Goal: Information Seeking & Learning: Learn about a topic

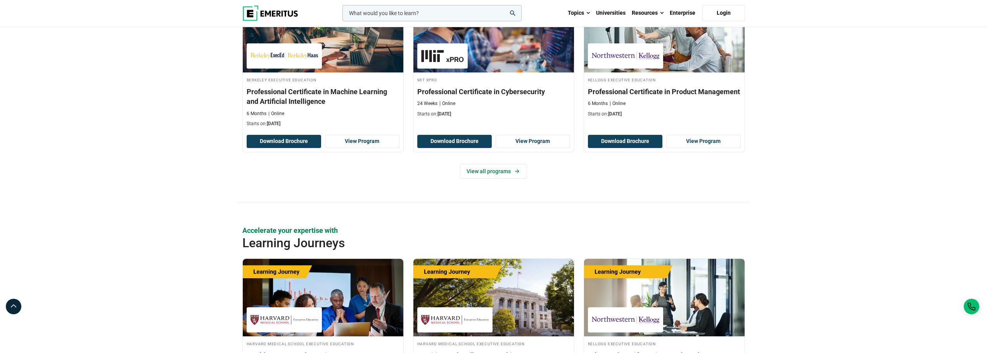
scroll to position [1047, 0]
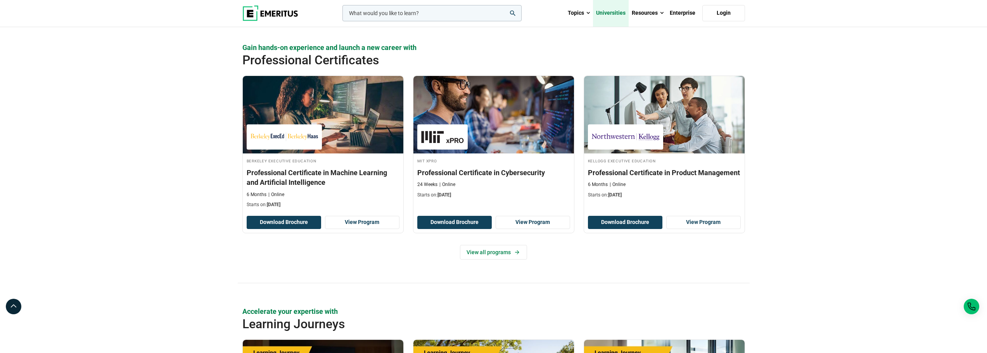
click at [624, 16] on link "Universities" at bounding box center [611, 13] width 36 height 27
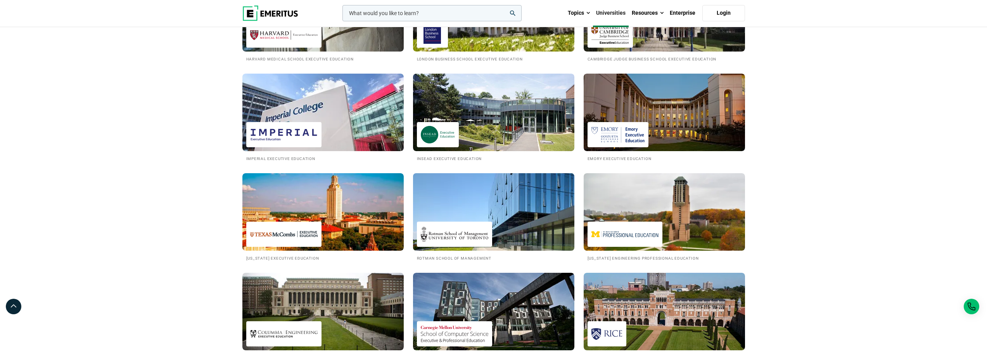
scroll to position [581, 0]
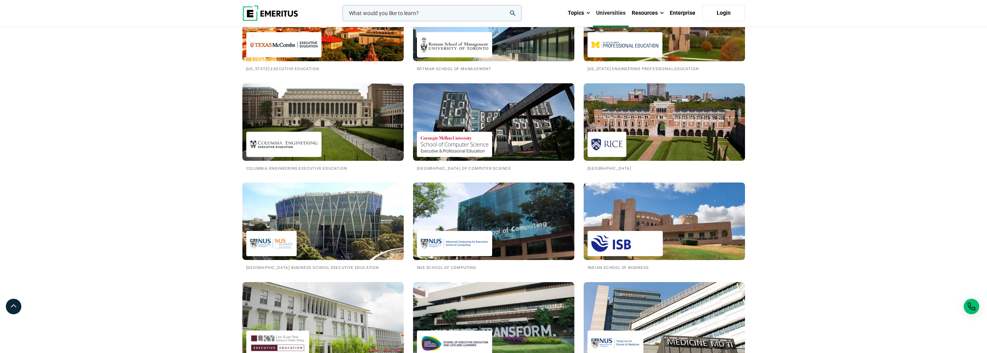
click at [490, 237] on div at bounding box center [454, 243] width 75 height 25
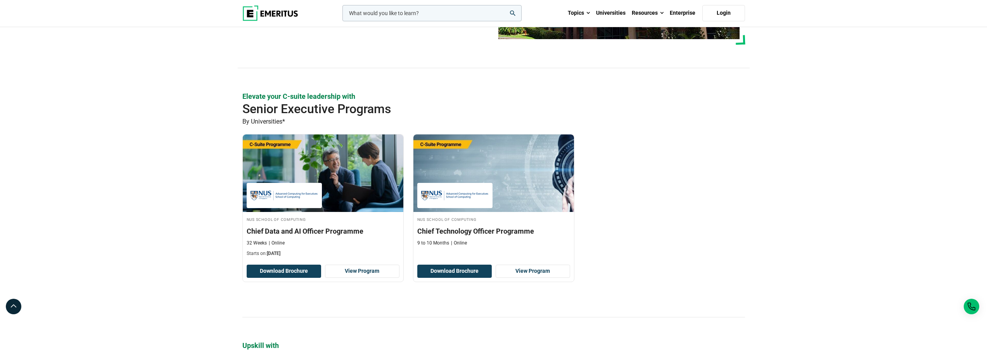
scroll to position [155, 0]
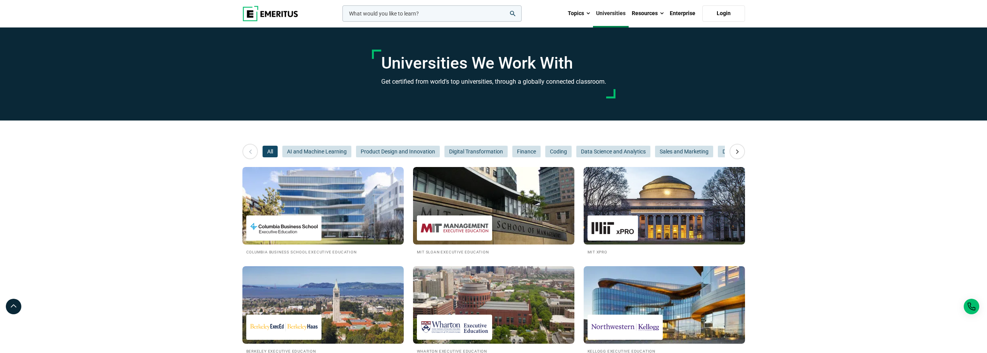
click at [268, 11] on img at bounding box center [270, 14] width 56 height 16
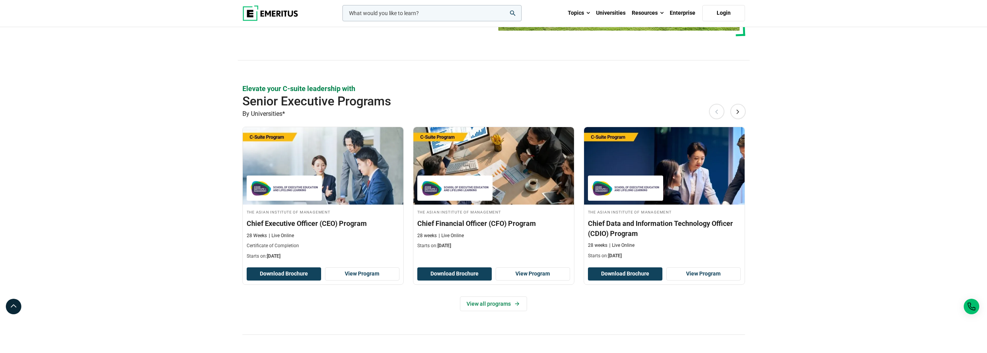
scroll to position [233, 0]
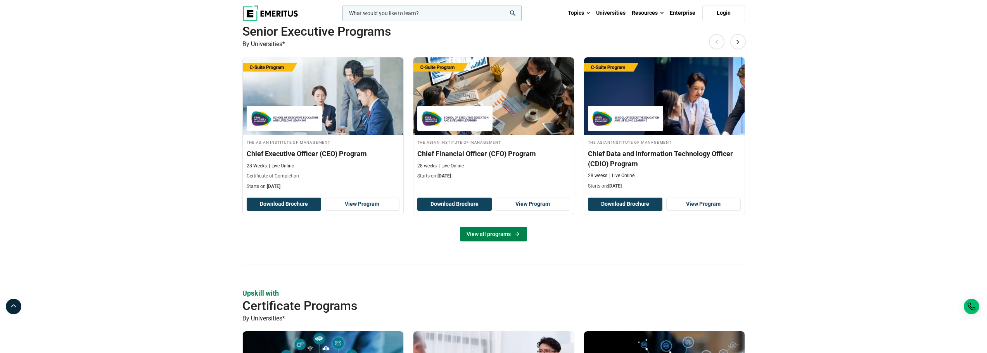
click at [517, 233] on icon at bounding box center [517, 234] width 4 height 4
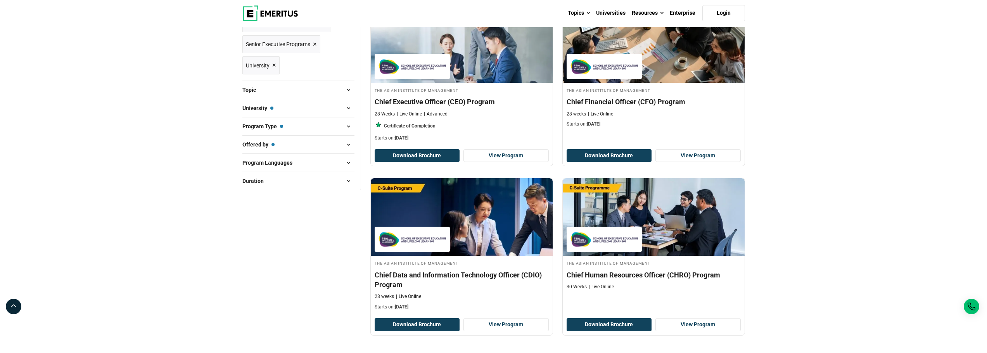
scroll to position [78, 0]
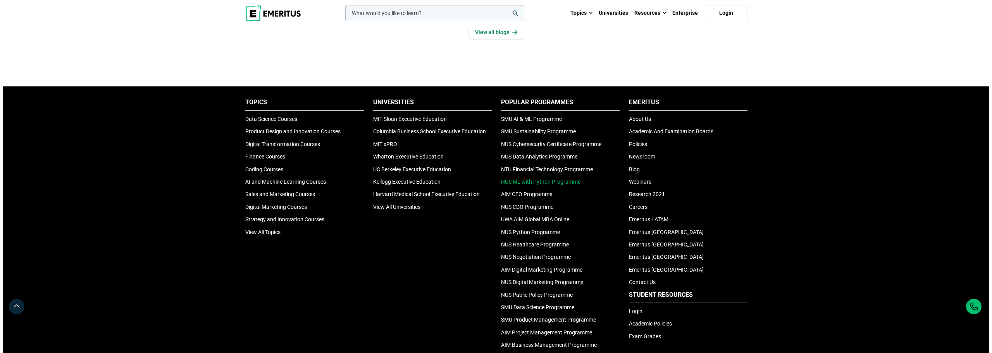
scroll to position [2537, 0]
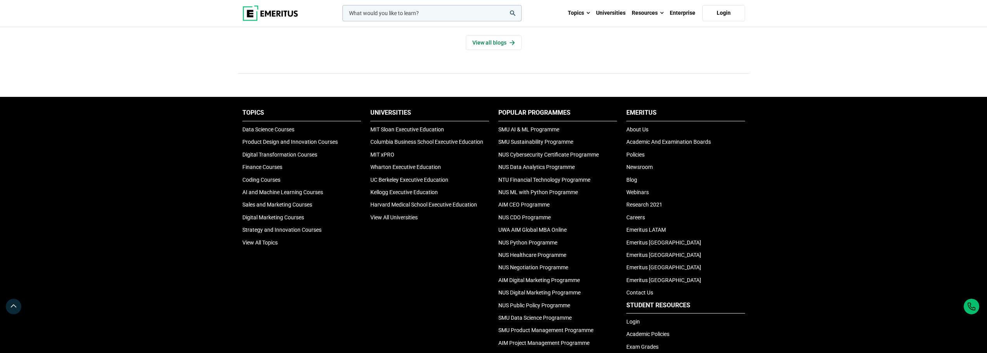
click at [478, 17] on input "woocommerce-product-search-field-0" at bounding box center [431, 13] width 179 height 16
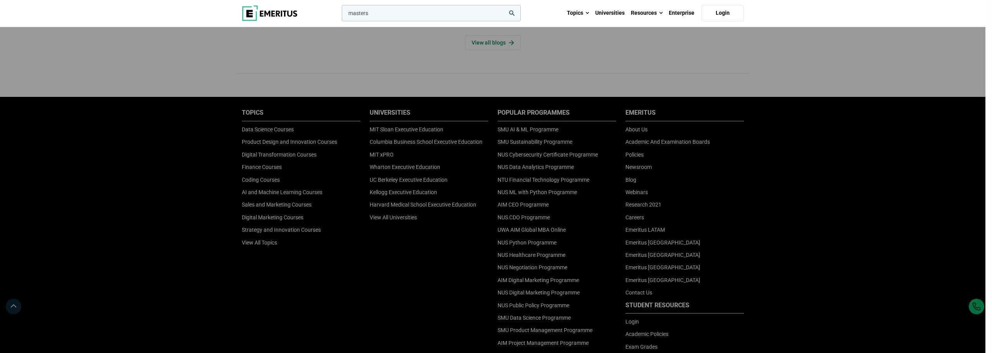
click at [340, 15] on button "search" at bounding box center [340, 15] width 0 height 0
type input "master"
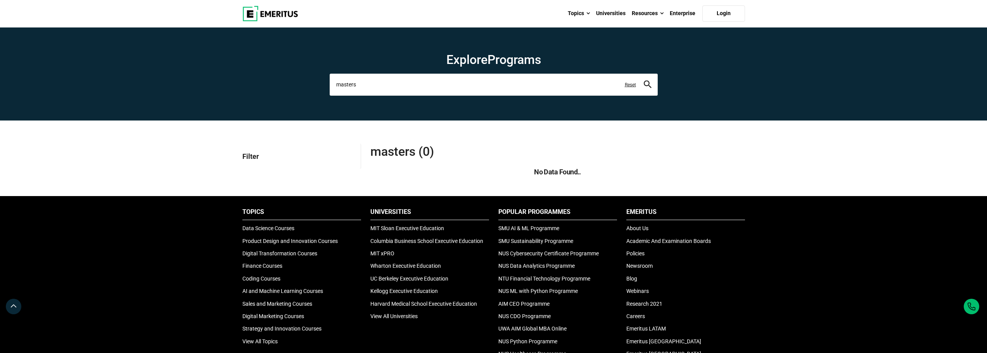
click at [373, 78] on input "masters" at bounding box center [493, 85] width 328 height 22
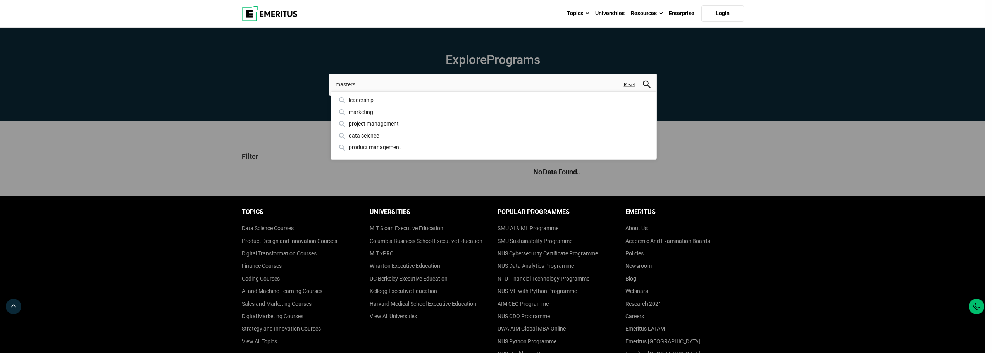
click at [260, 15] on img at bounding box center [270, 14] width 56 height 16
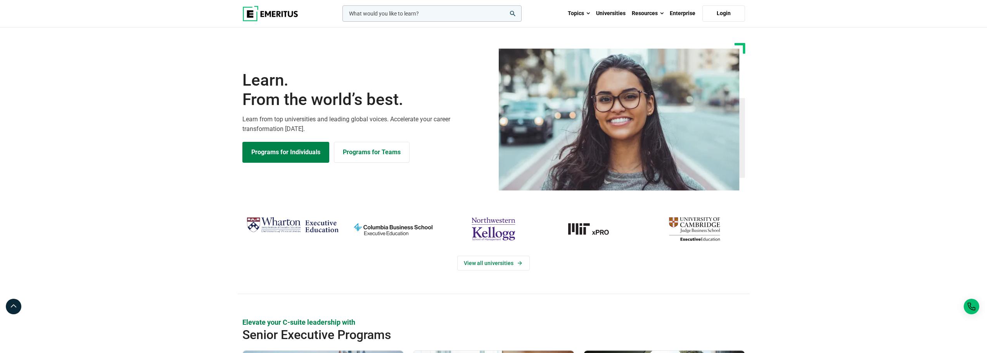
click at [358, 9] on input "woocommerce-product-search-field-0" at bounding box center [431, 13] width 179 height 16
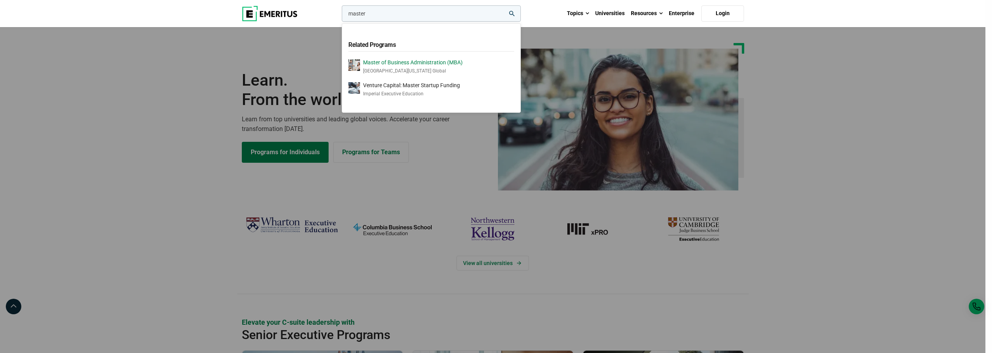
type input "master"
click at [340, 16] on button "search" at bounding box center [340, 16] width 0 height 0
